Goal: Transaction & Acquisition: Purchase product/service

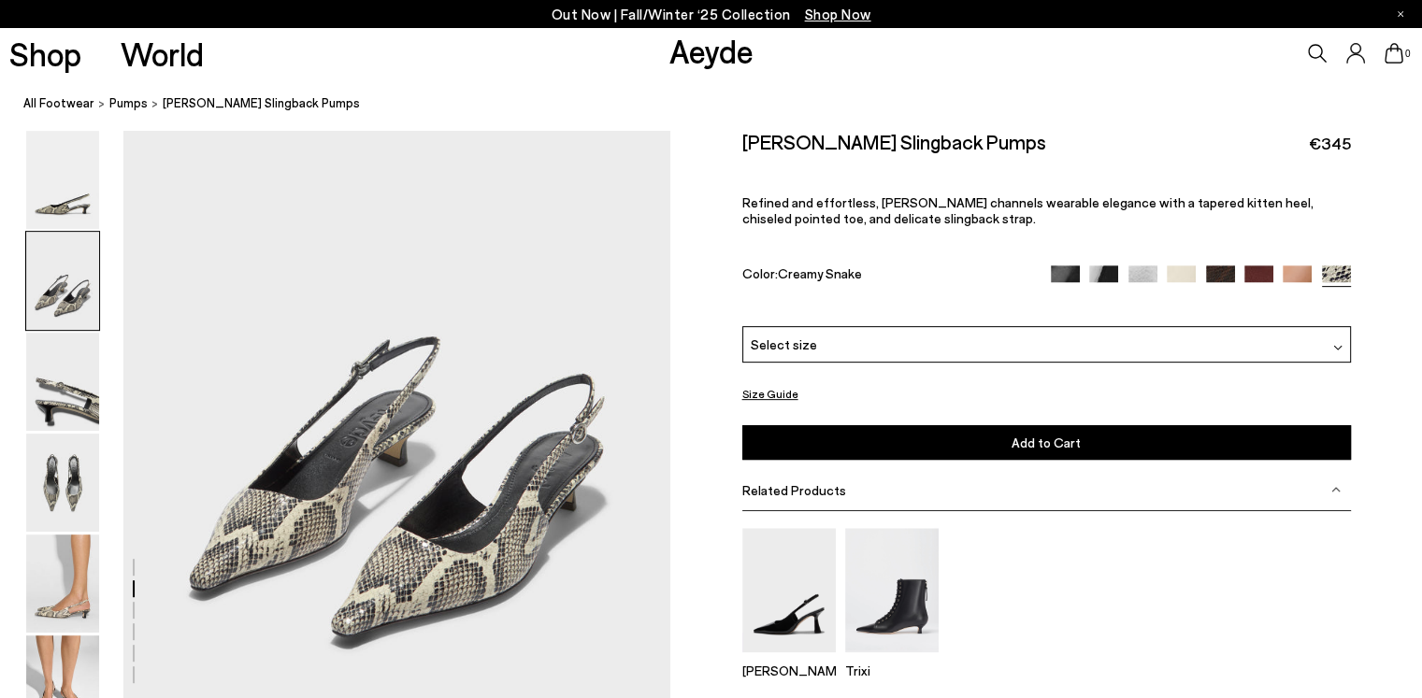
scroll to position [573, 0]
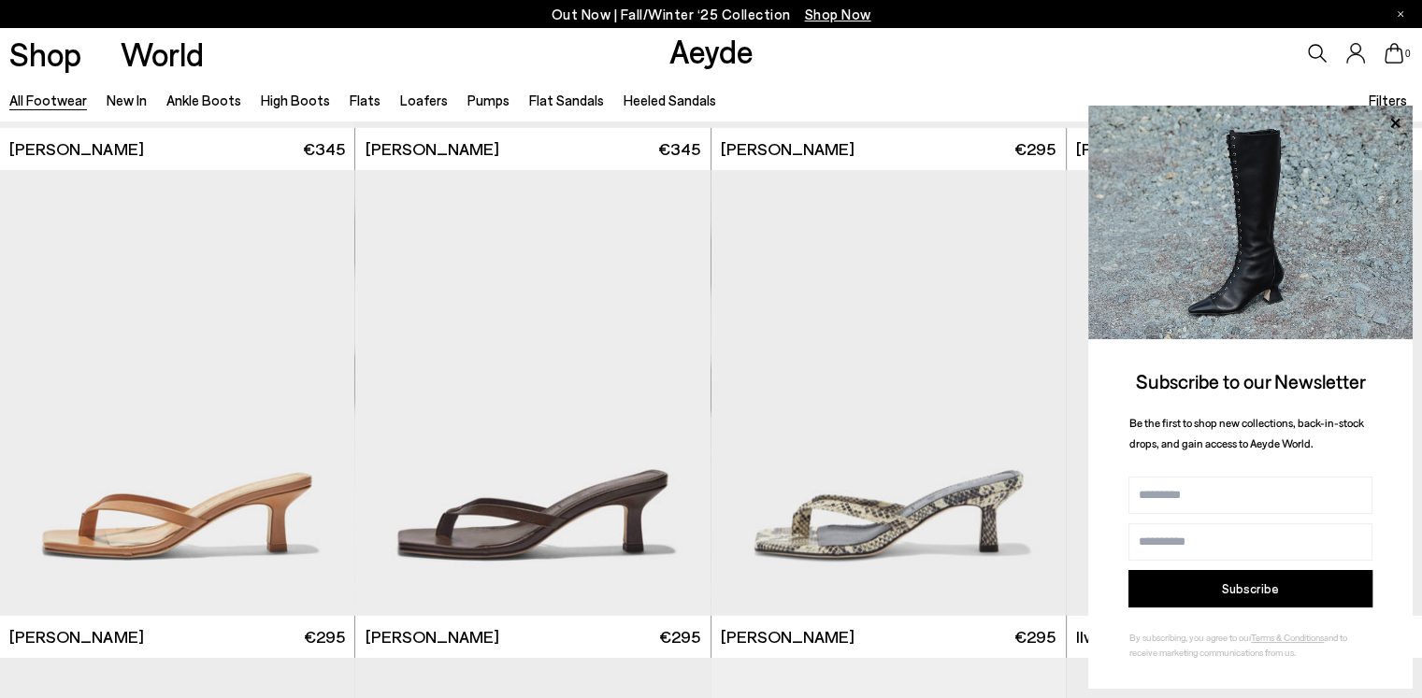
scroll to position [34584, 0]
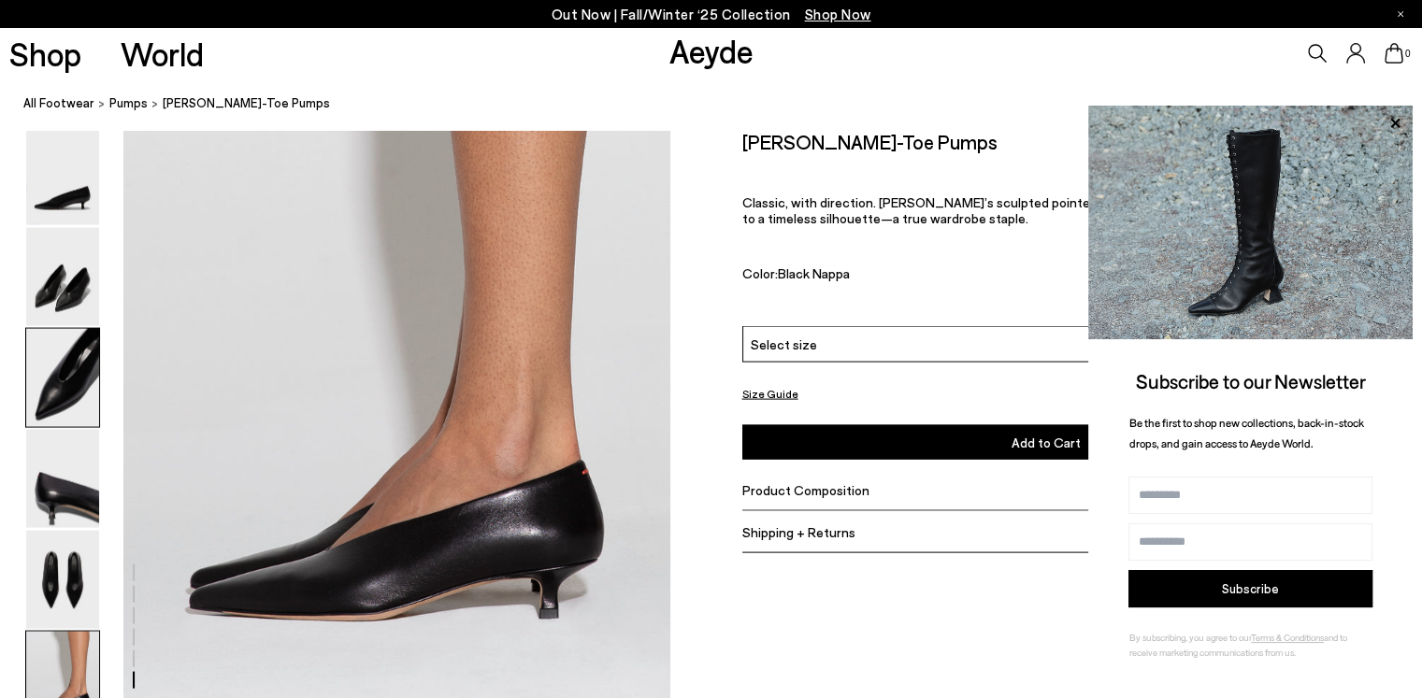
click at [83, 380] on img at bounding box center [62, 378] width 73 height 98
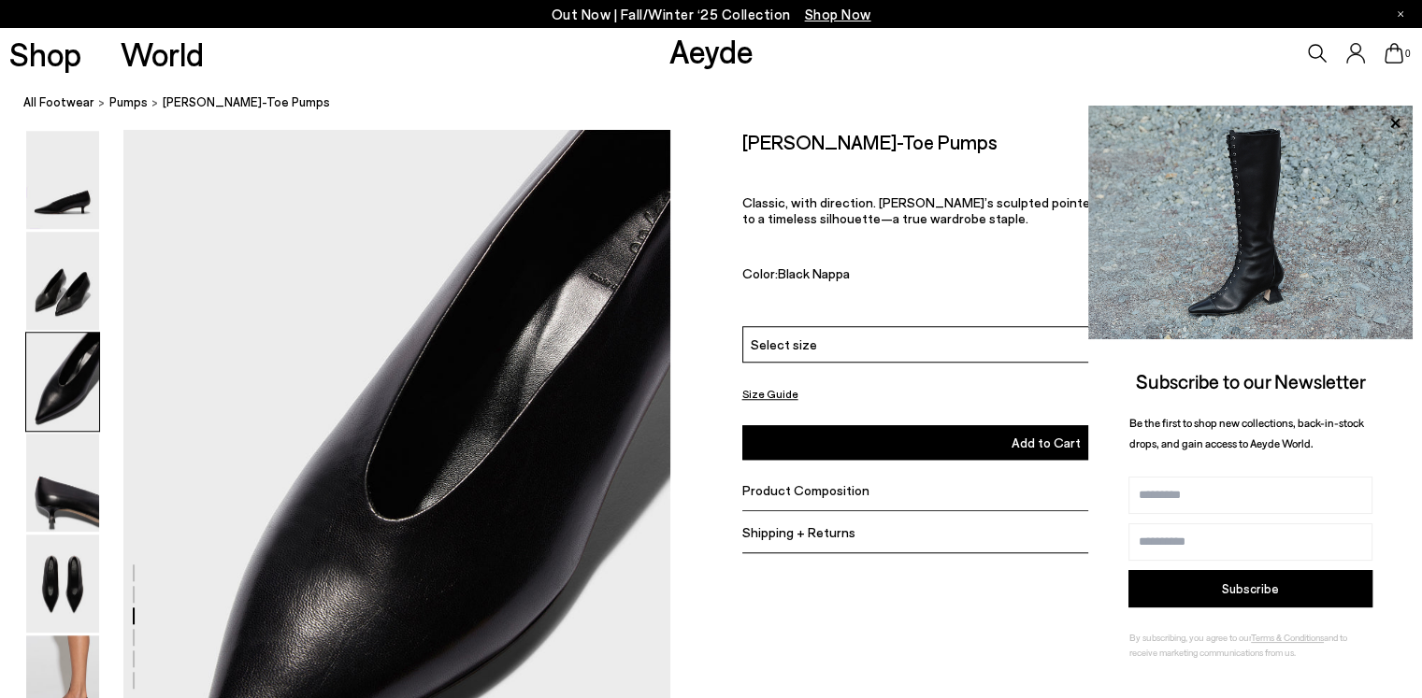
scroll to position [1466, 0]
click at [75, 588] on img at bounding box center [62, 584] width 73 height 98
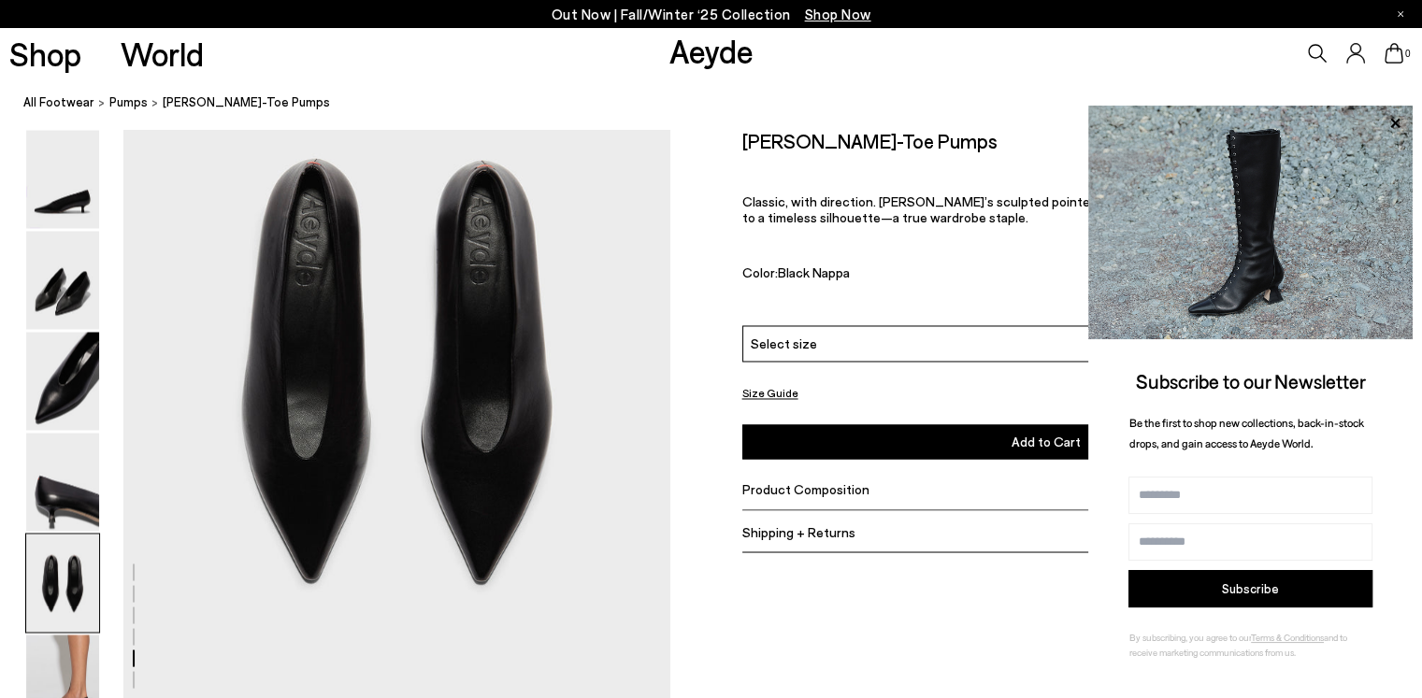
scroll to position [3025, 0]
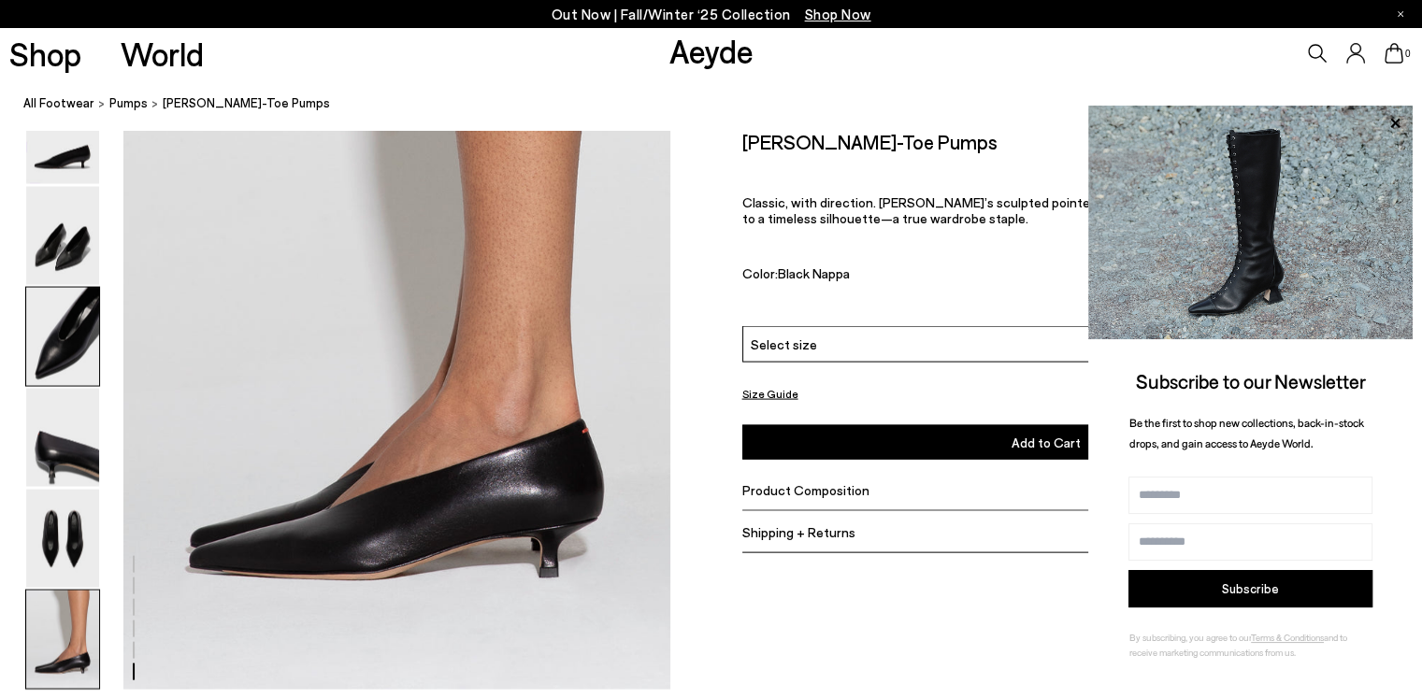
scroll to position [3867, 0]
